Goal: Navigation & Orientation: Find specific page/section

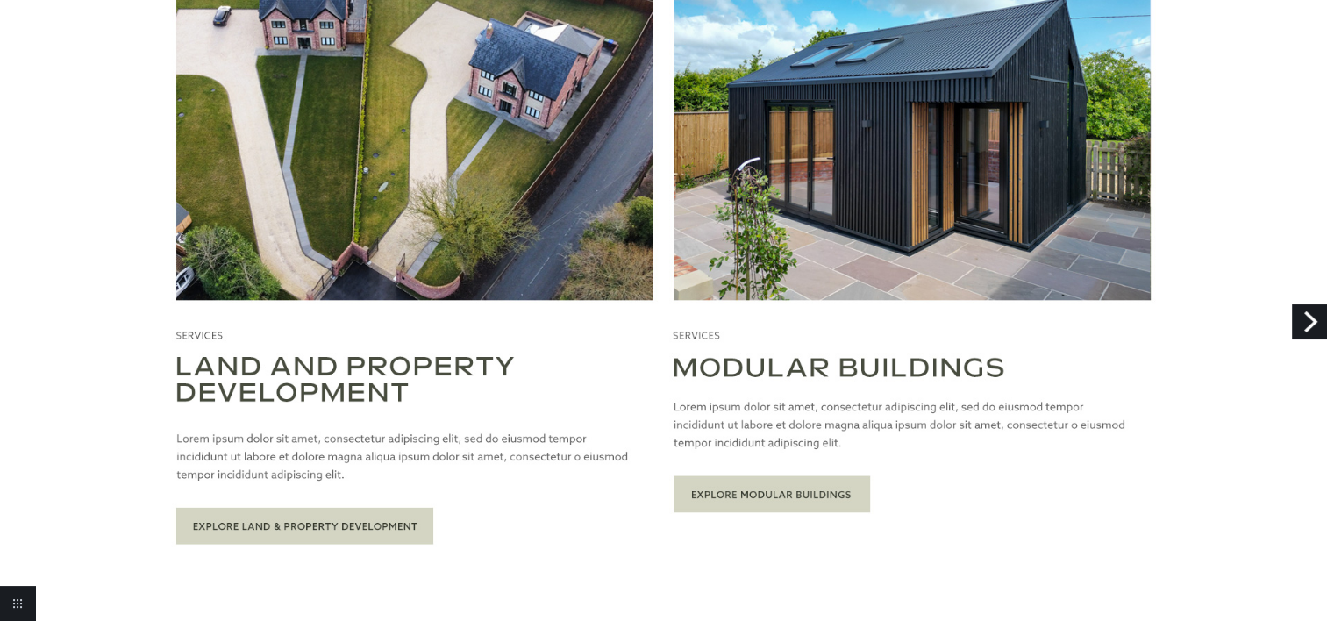
scroll to position [2104, 0]
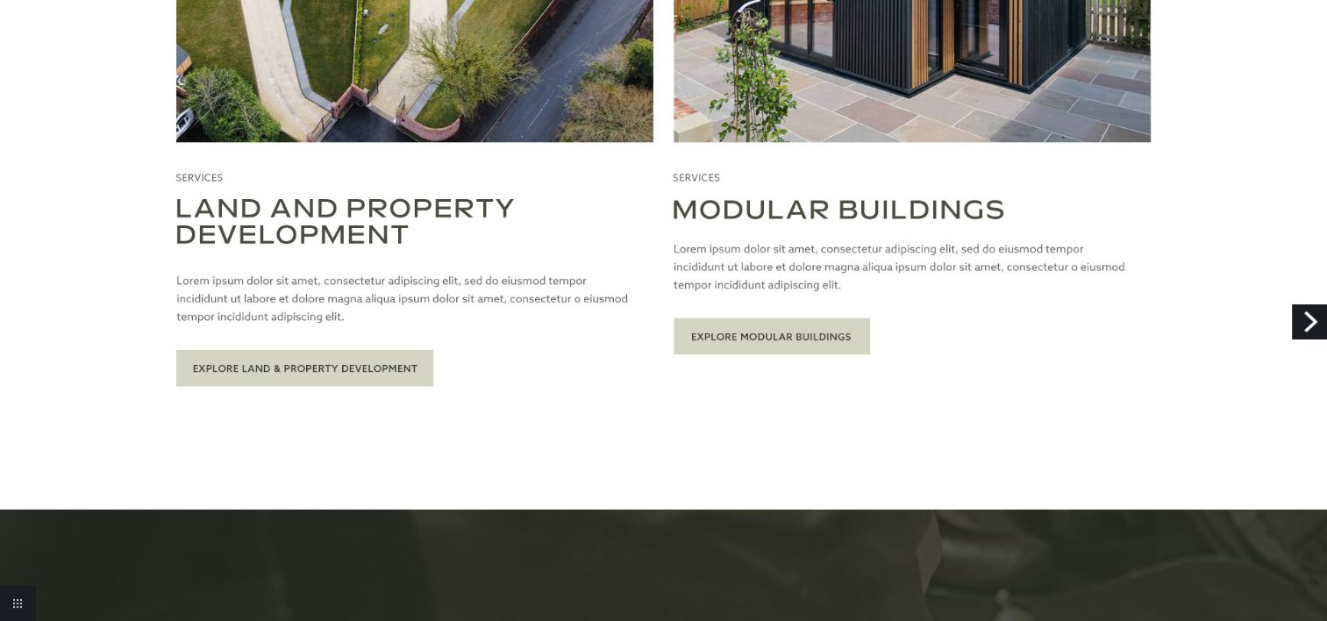
click at [1314, 323] on link "Next" at bounding box center [1309, 321] width 35 height 35
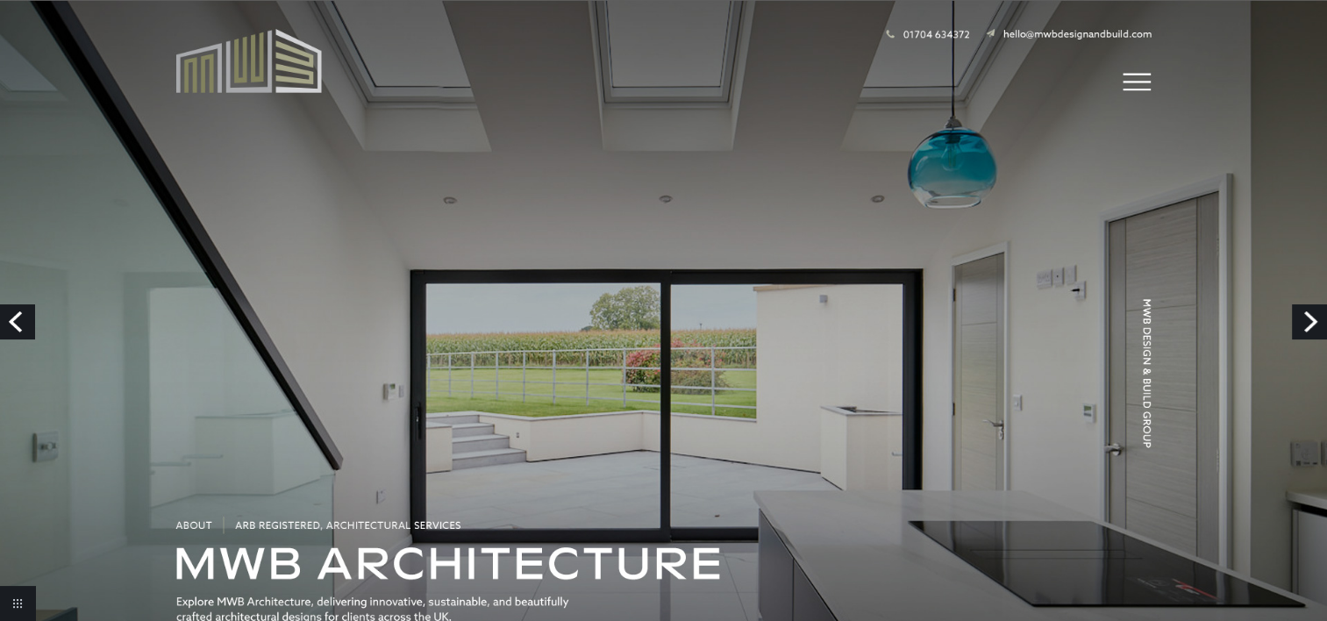
click at [1314, 324] on link "Next" at bounding box center [1309, 321] width 35 height 35
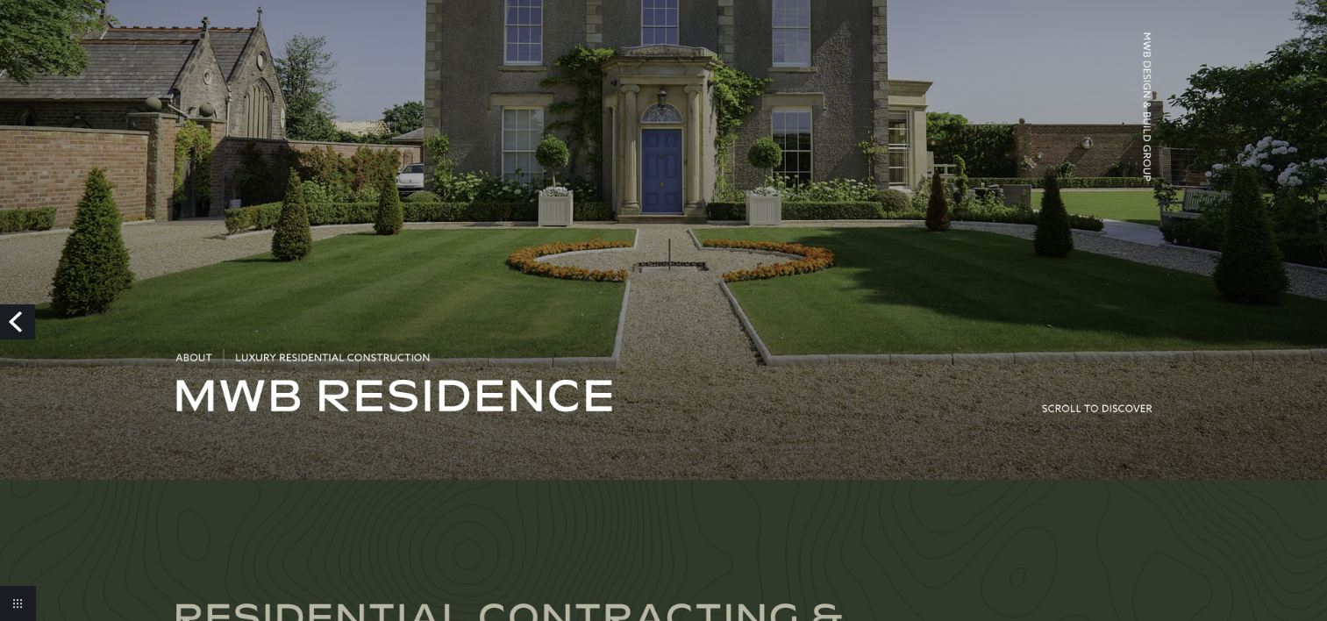
scroll to position [351, 0]
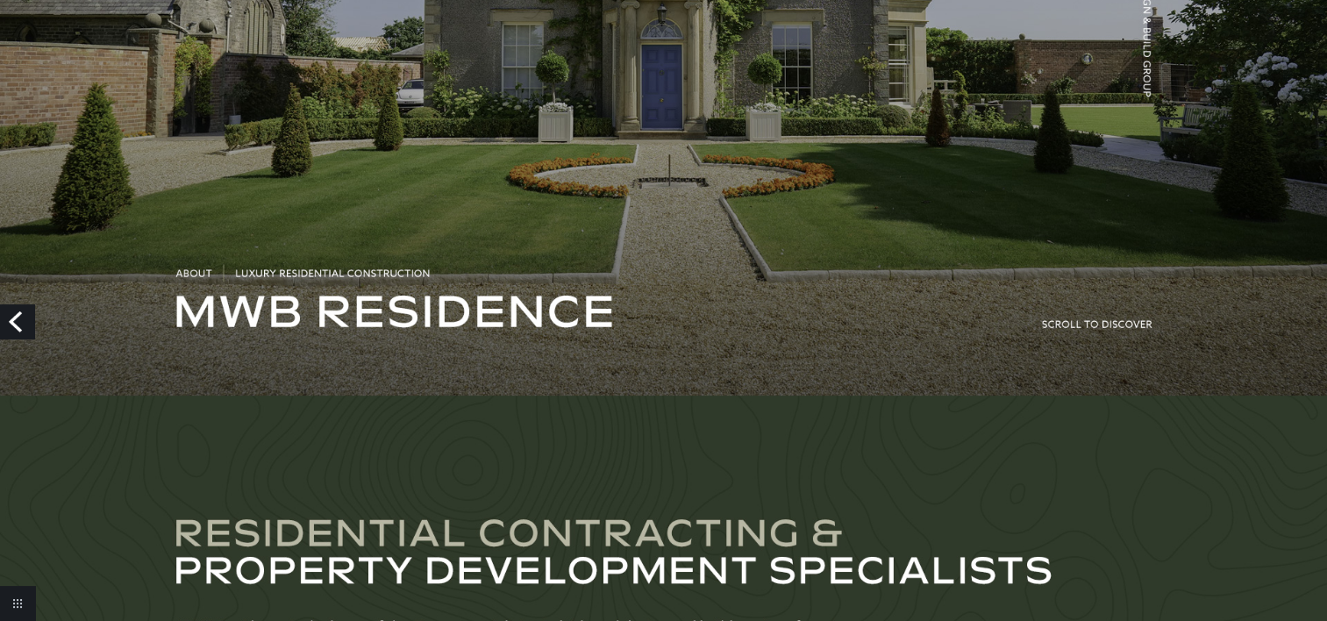
click at [25, 318] on link "Previous" at bounding box center [17, 321] width 35 height 35
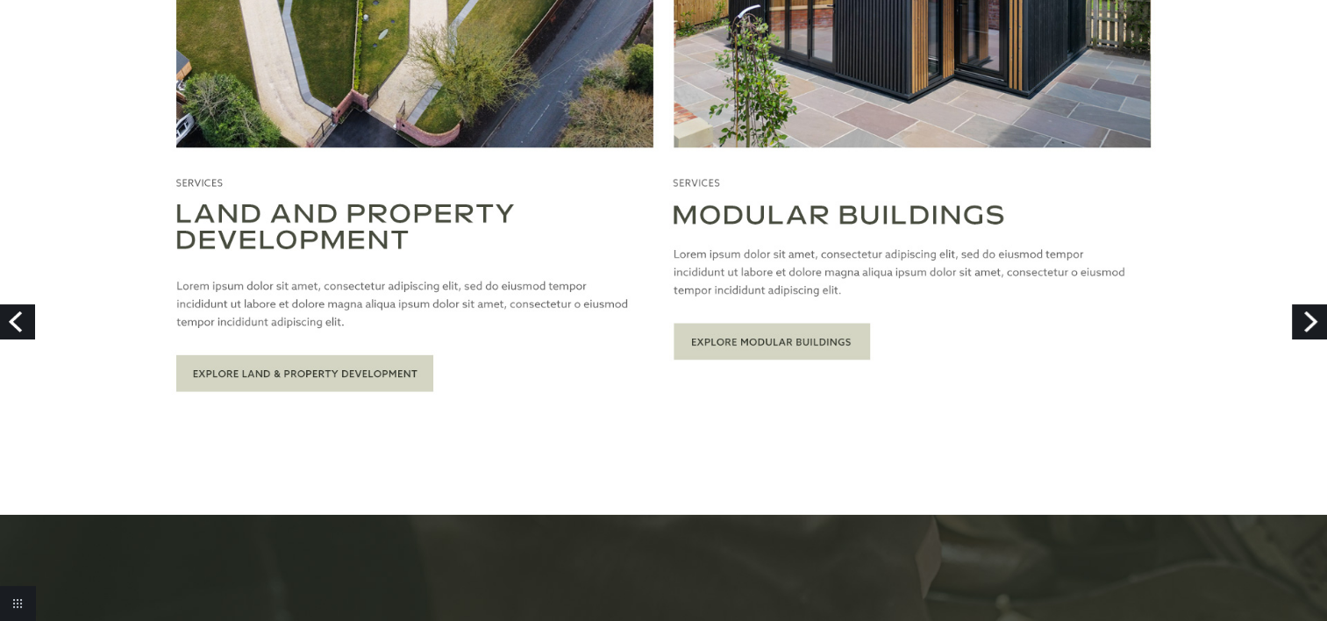
scroll to position [2192, 0]
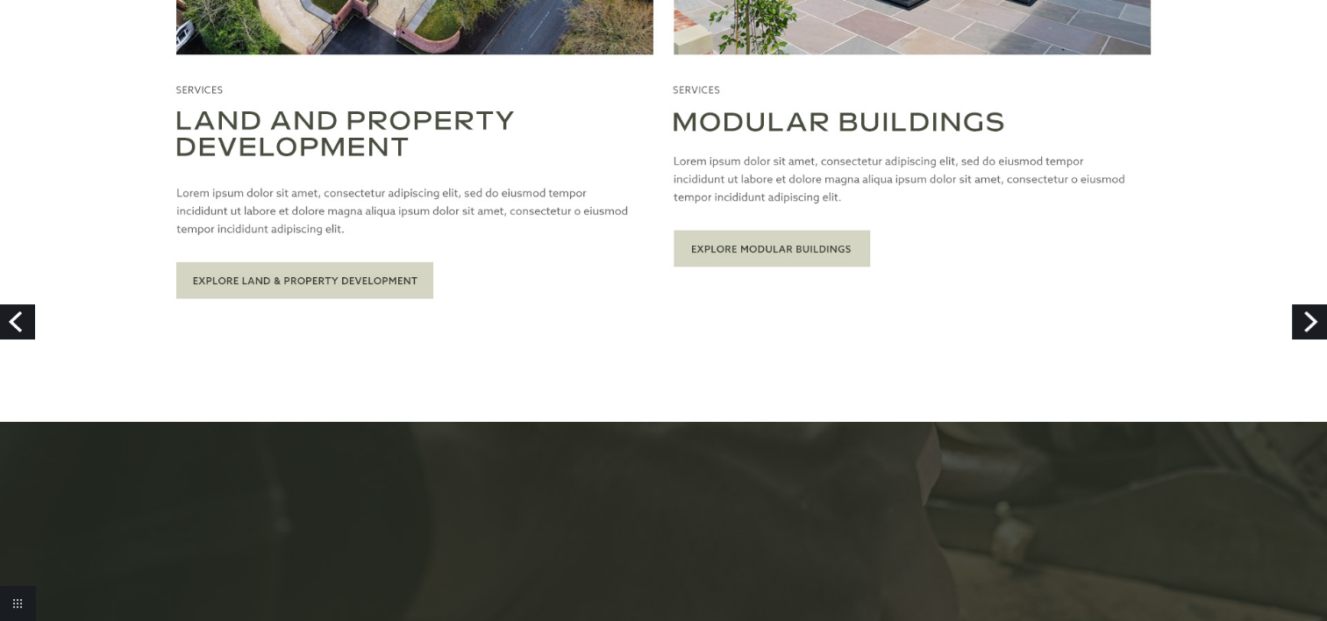
click at [14, 326] on link "Previous" at bounding box center [17, 321] width 35 height 35
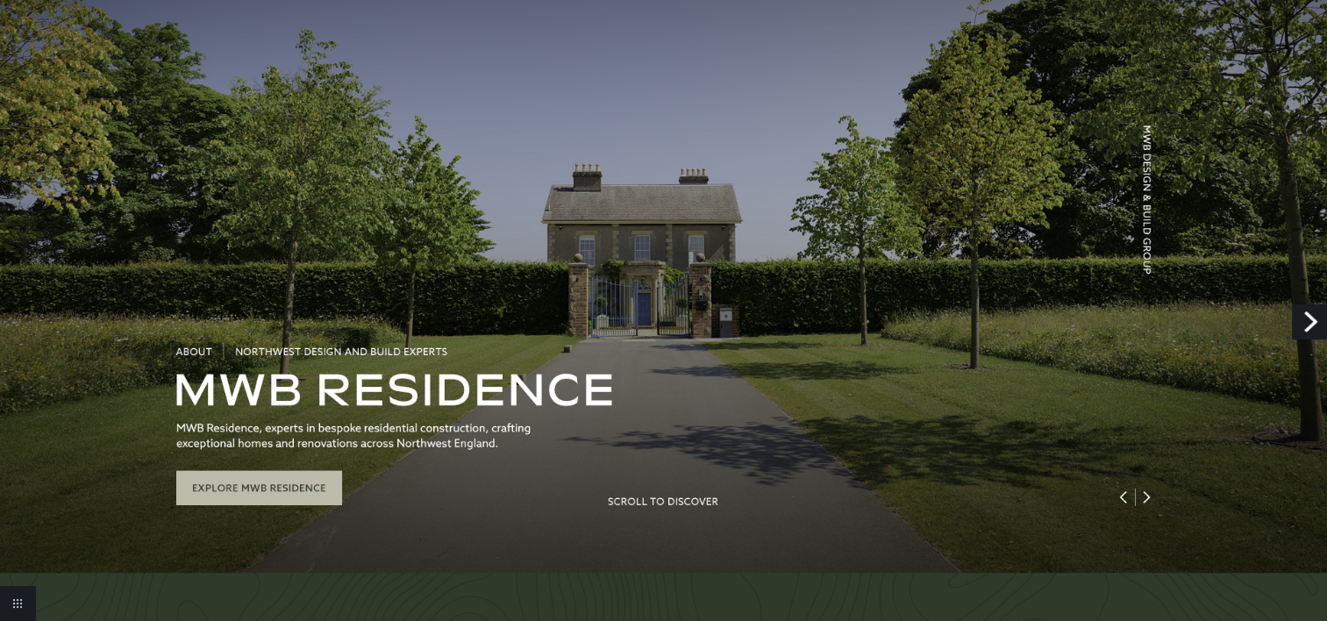
scroll to position [175, 0]
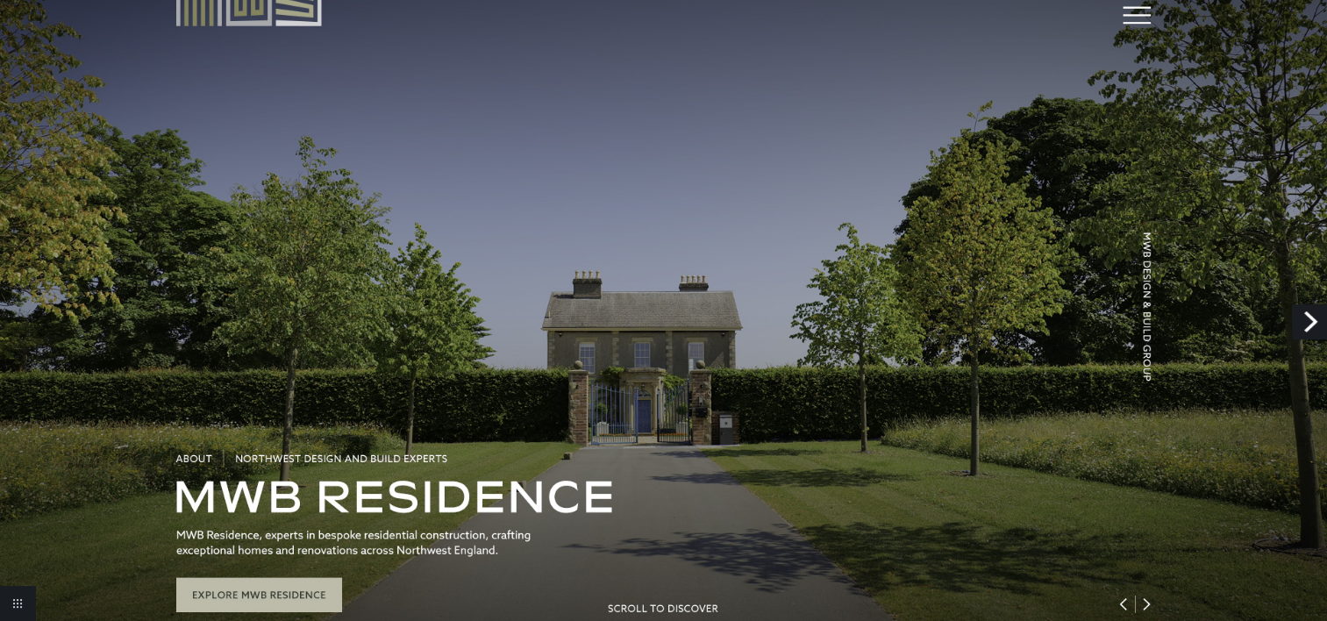
scroll to position [0, 0]
